Goal: Task Accomplishment & Management: Manage account settings

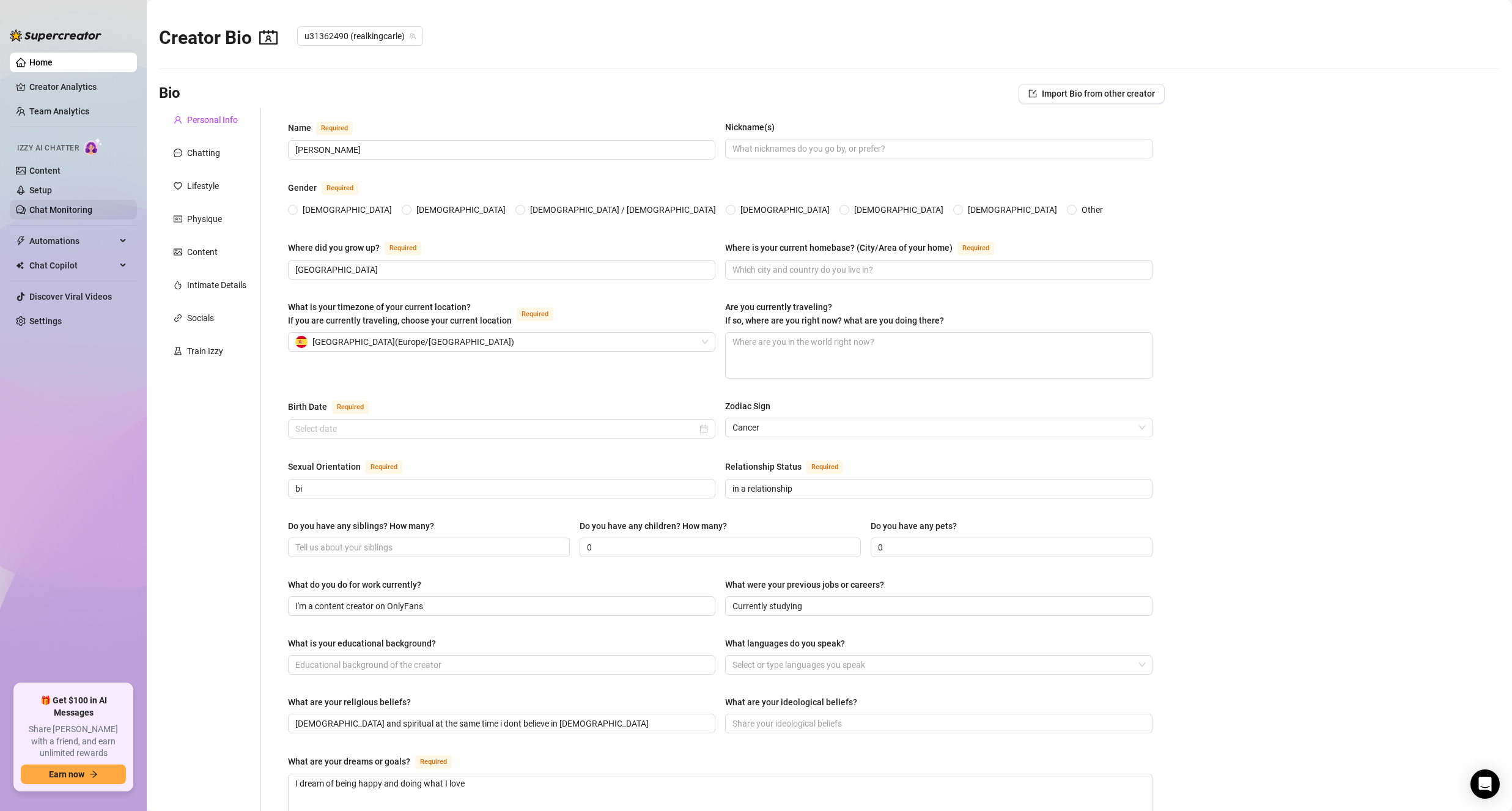
radio input "true"
type input "[DATE]"
click at [41, 212] on link "Chat Monitoring" at bounding box center [60, 210] width 63 height 10
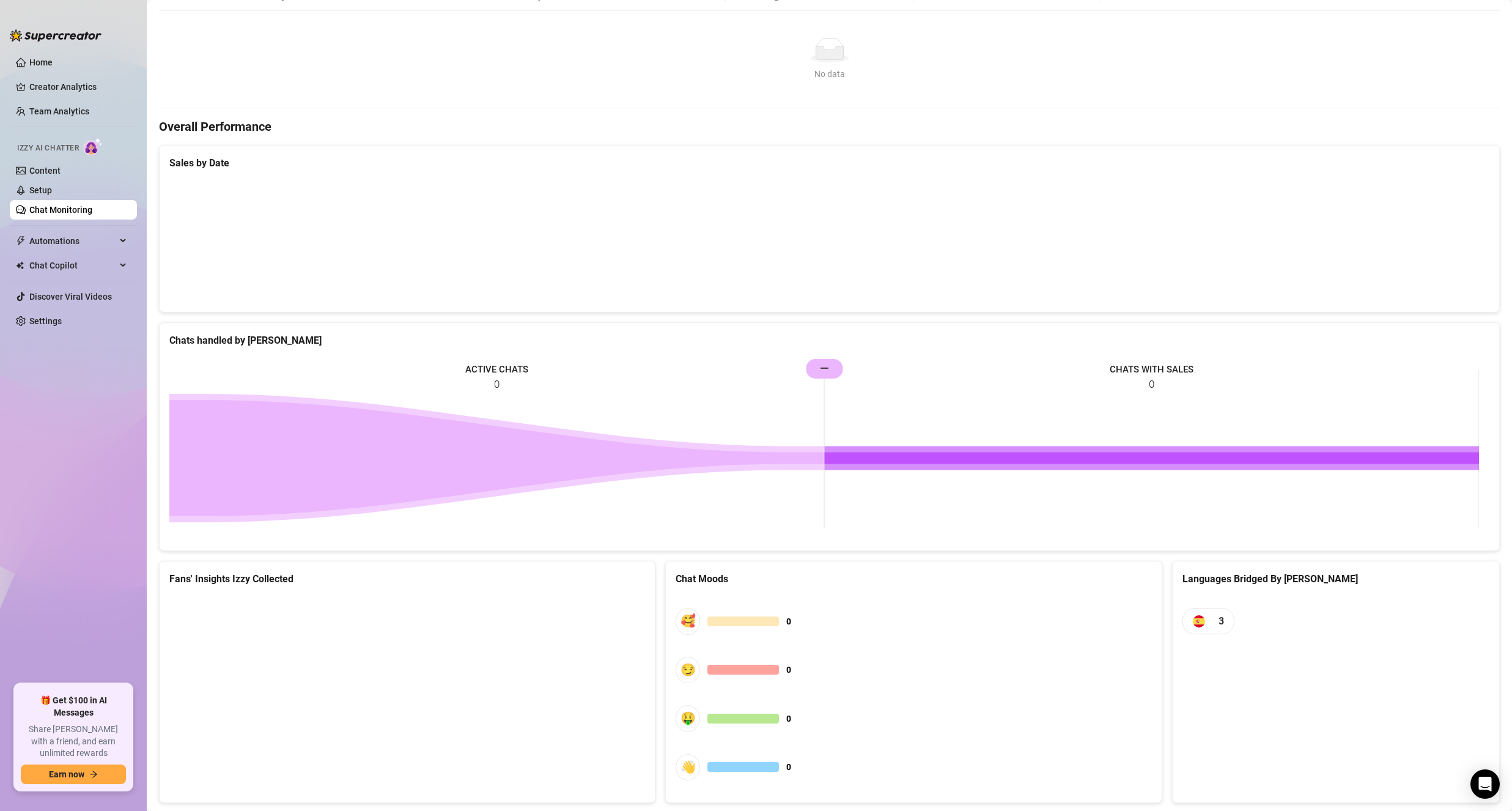
scroll to position [289, 0]
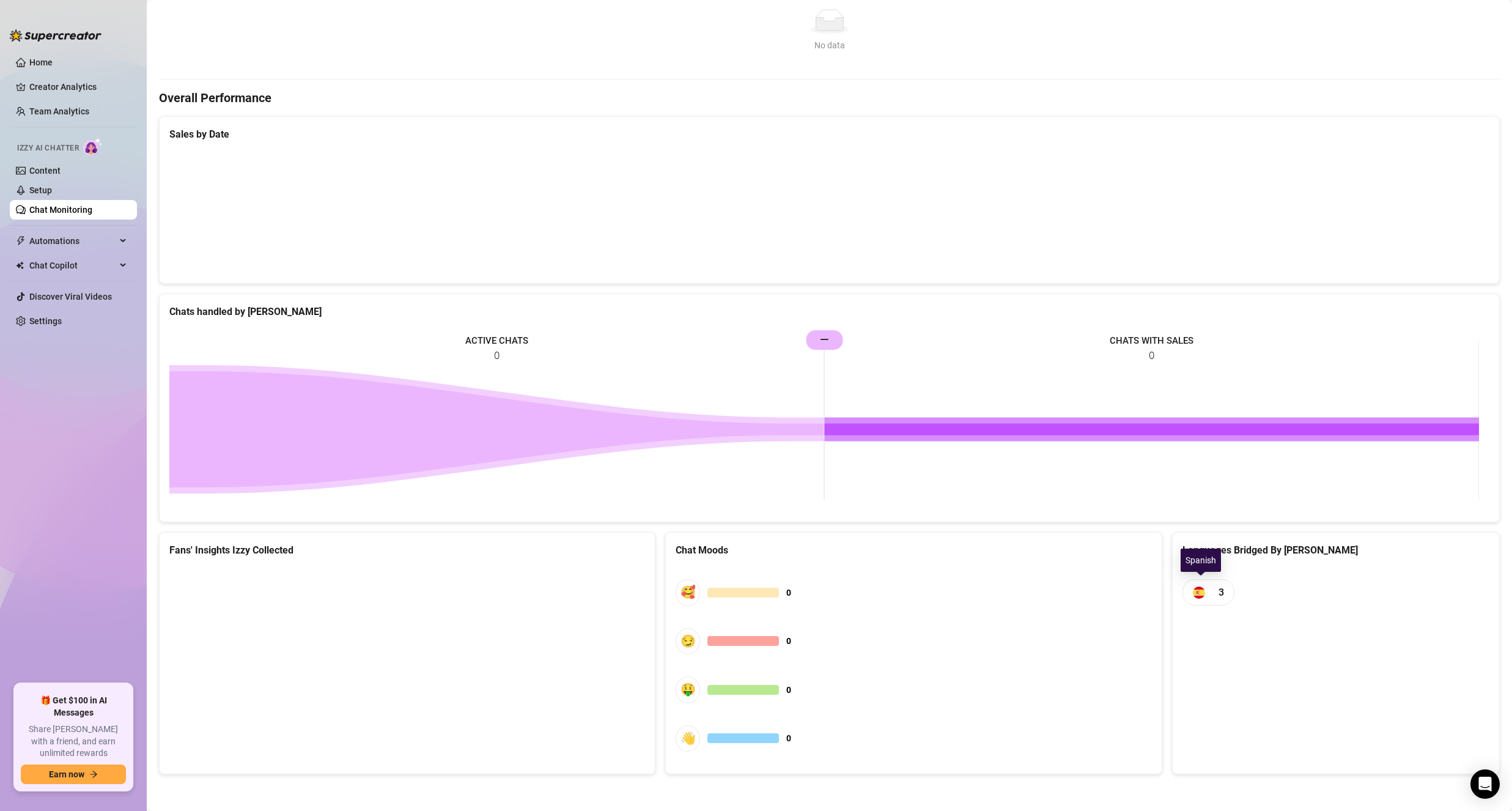
click at [1182, 591] on span "3" at bounding box center [1208, 592] width 52 height 27
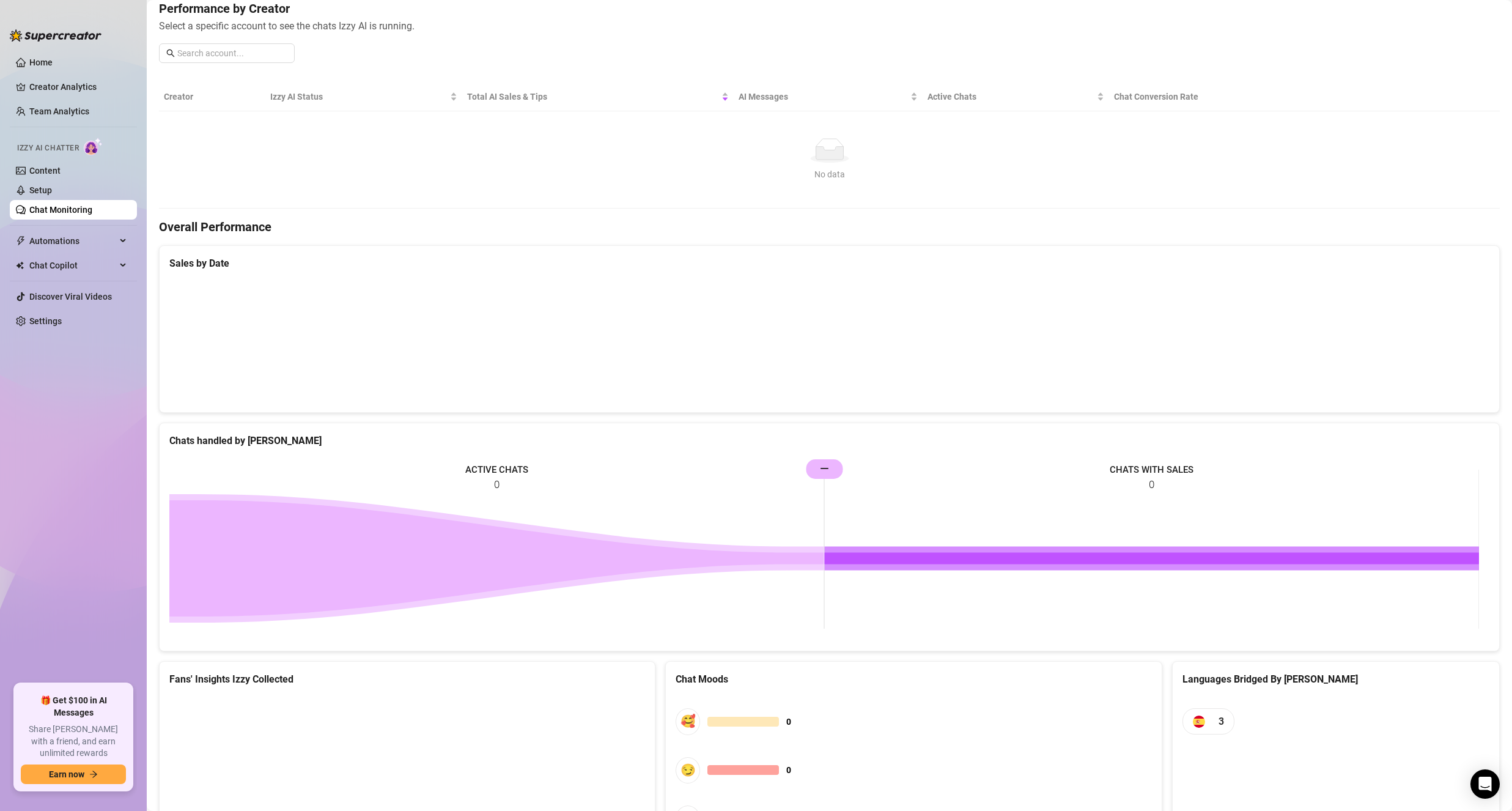
scroll to position [184, 0]
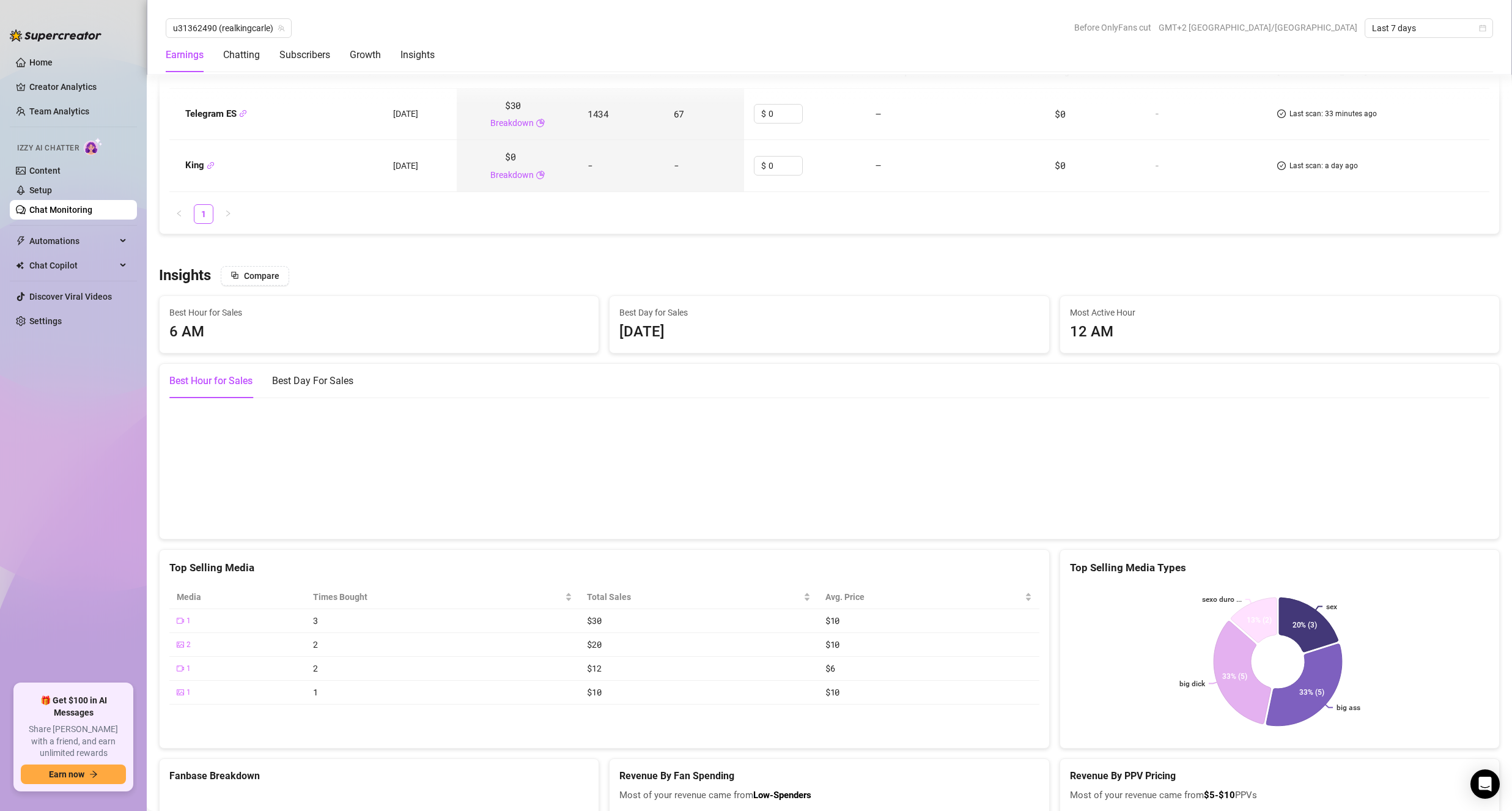
scroll to position [1529, 0]
